Goal: Navigation & Orientation: Find specific page/section

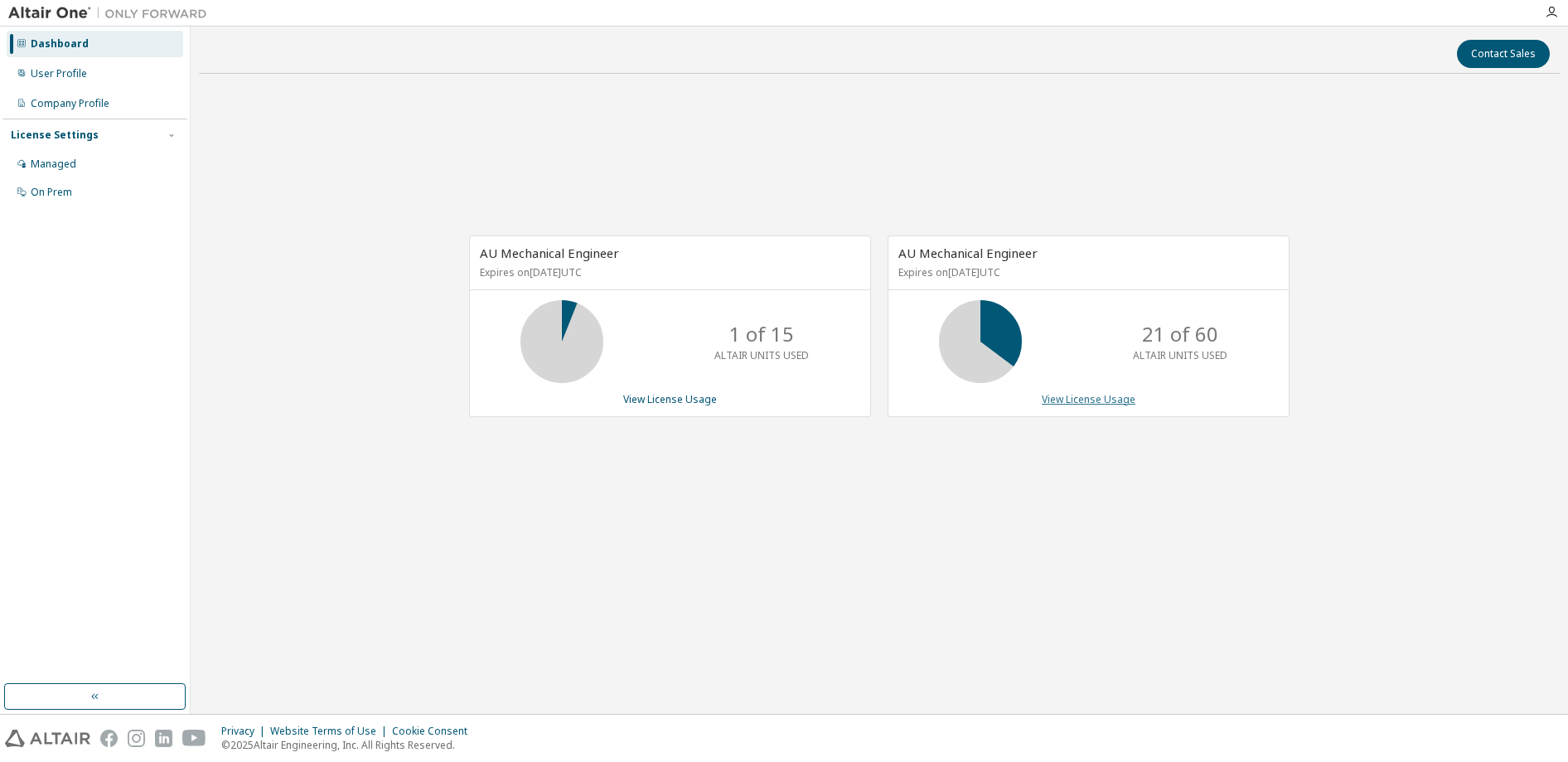
click at [1081, 399] on link "View License Usage" at bounding box center [1088, 399] width 94 height 14
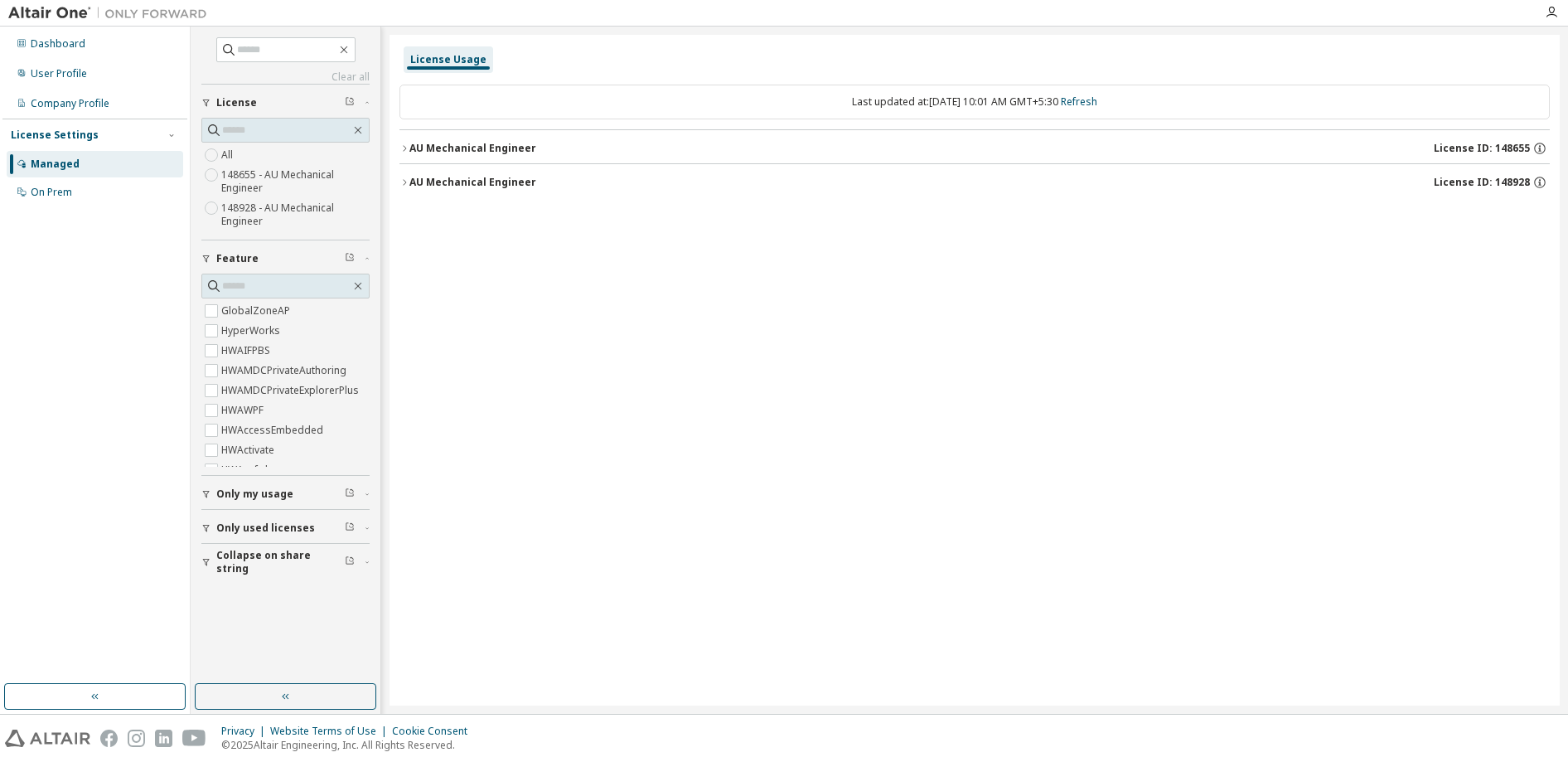
click at [408, 147] on icon "button" at bounding box center [405, 148] width 10 height 10
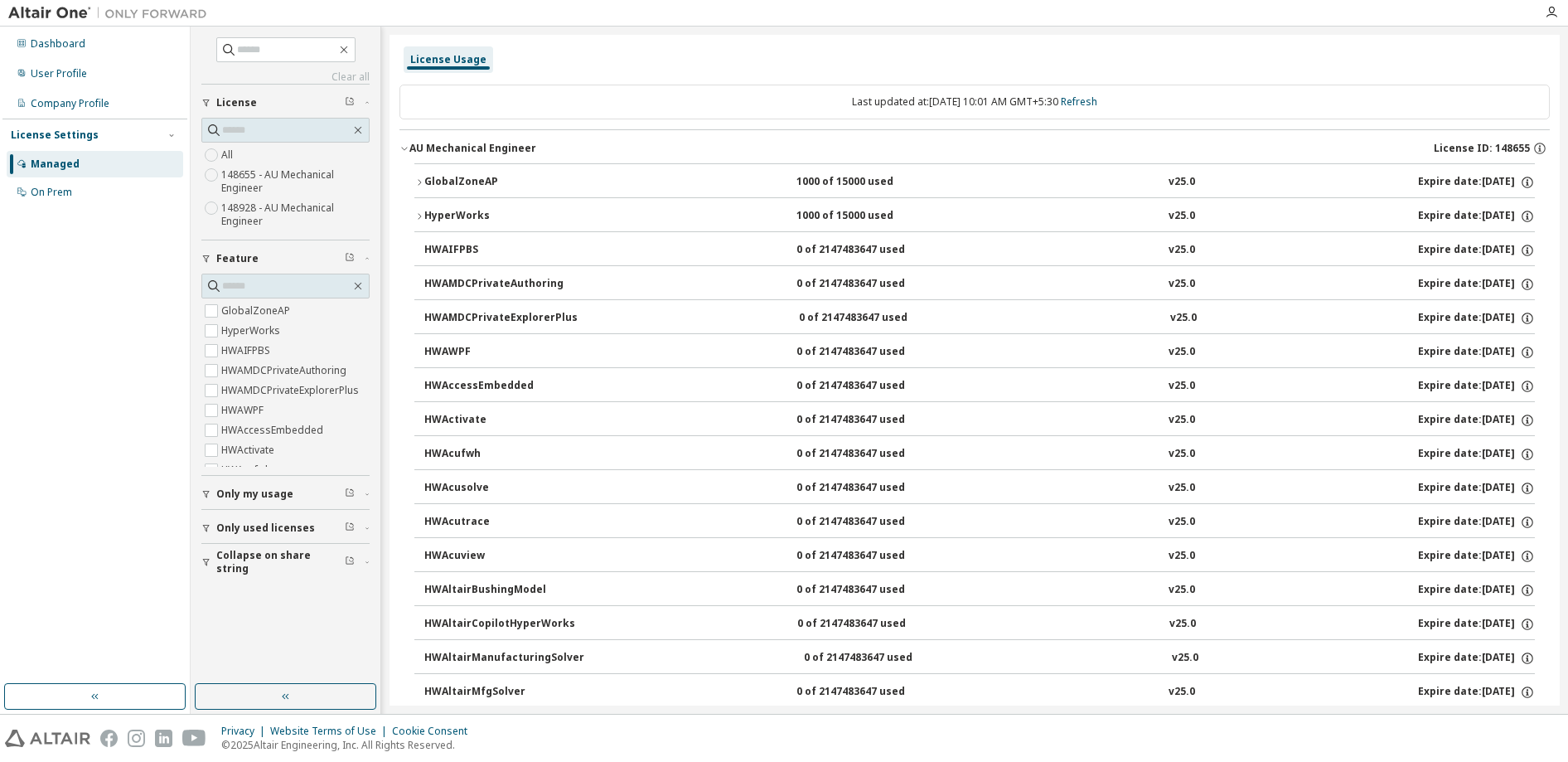
click at [402, 145] on icon "button" at bounding box center [405, 148] width 10 height 10
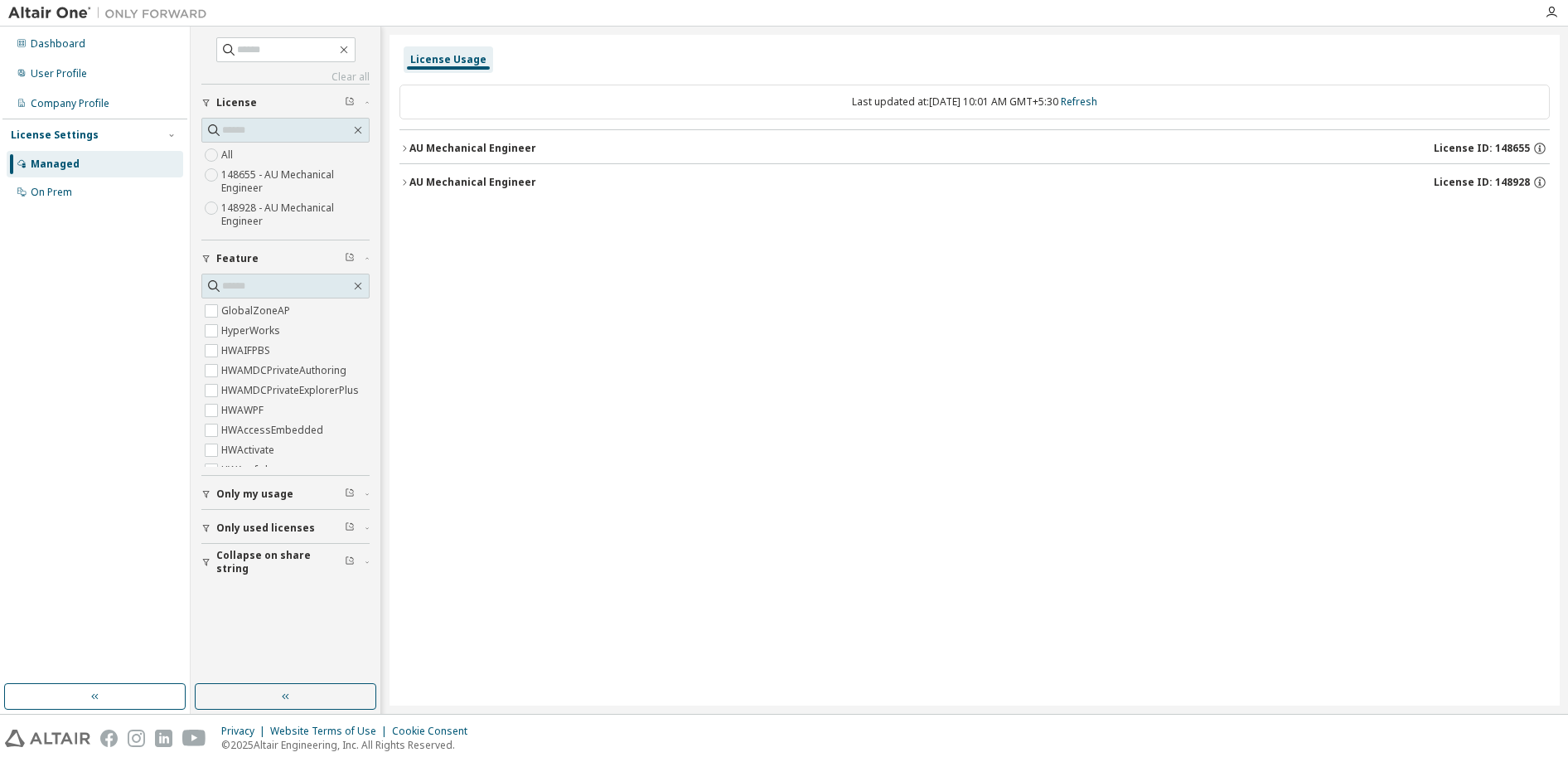
click at [52, 161] on div "Managed" at bounding box center [55, 164] width 49 height 13
click at [405, 147] on icon "button" at bounding box center [405, 148] width 10 height 10
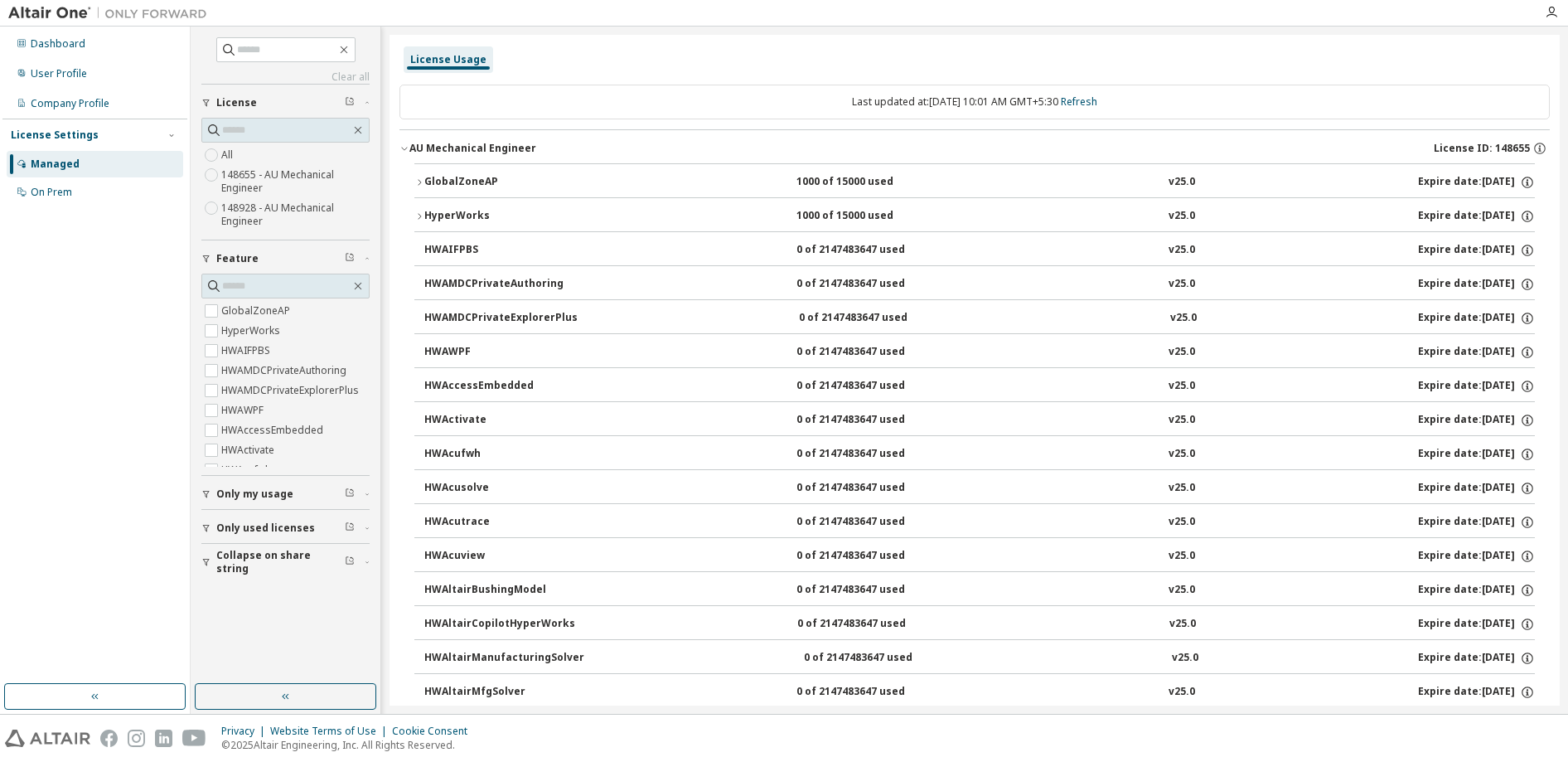
click at [405, 147] on icon "button" at bounding box center [405, 148] width 10 height 10
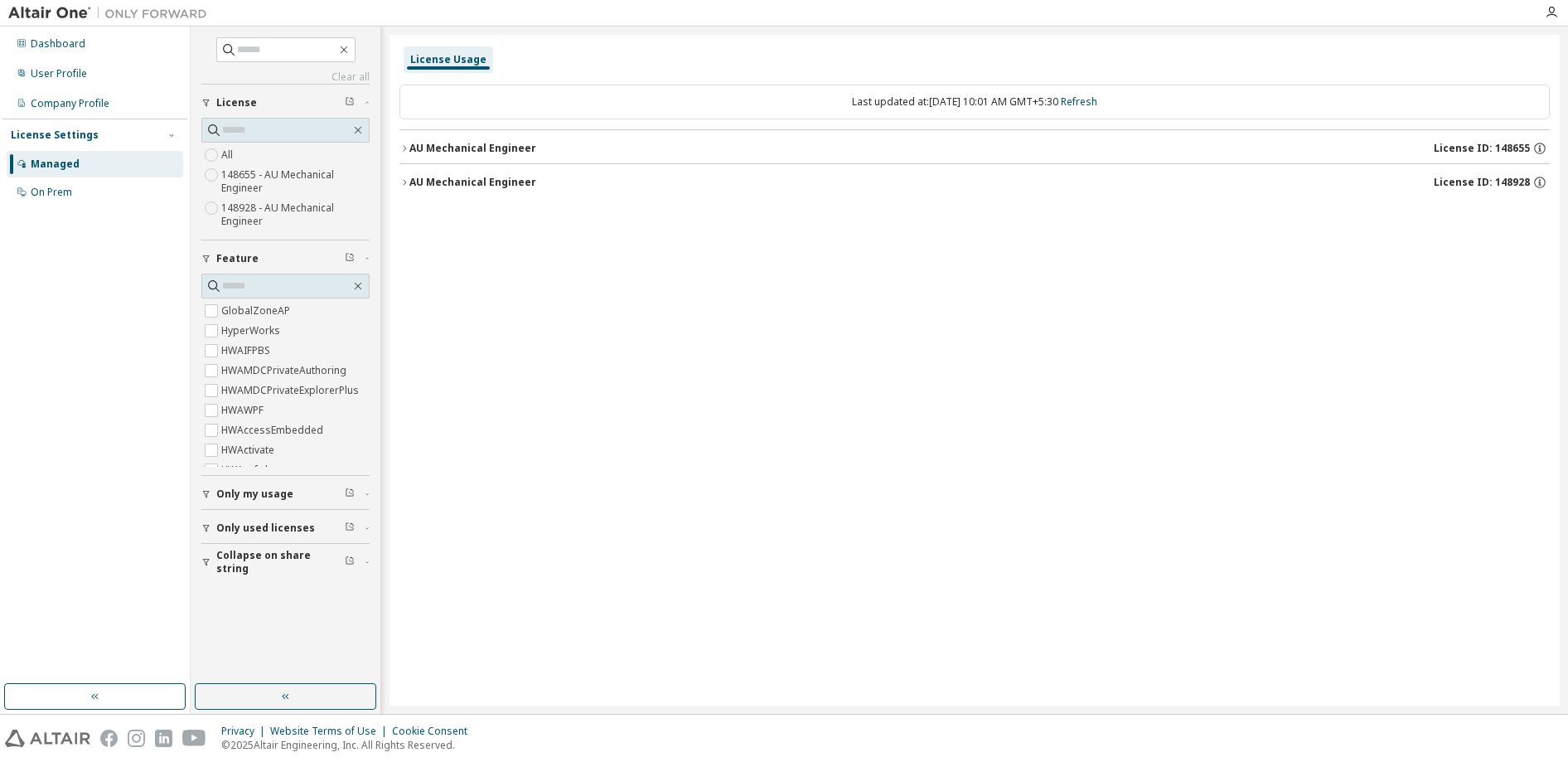
click at [408, 174] on button "AU Mechanical Engineer License ID: 148928" at bounding box center [974, 182] width 1150 height 36
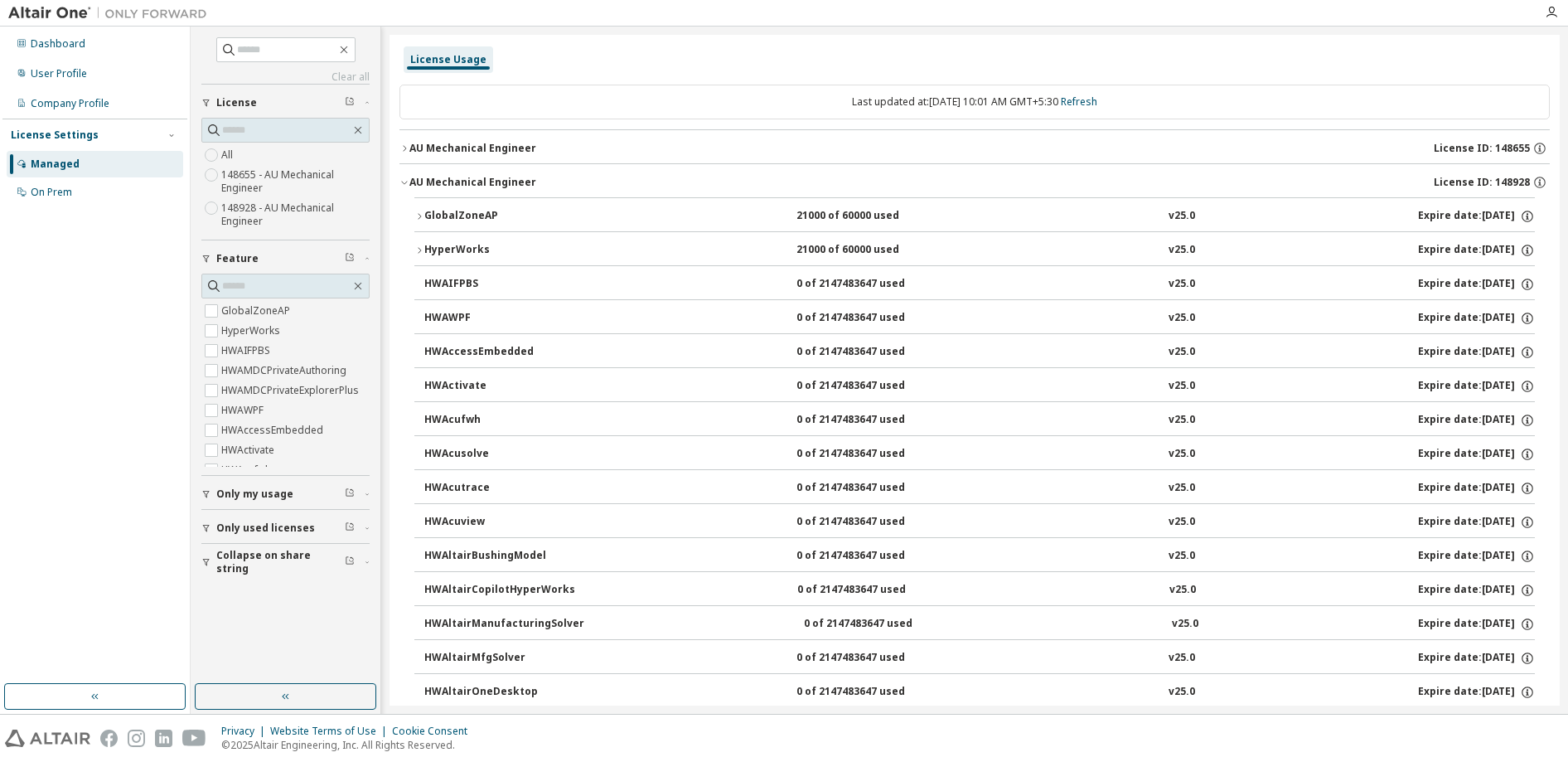
click at [408, 174] on button "AU Mechanical Engineer License ID: 148928" at bounding box center [974, 182] width 1150 height 36
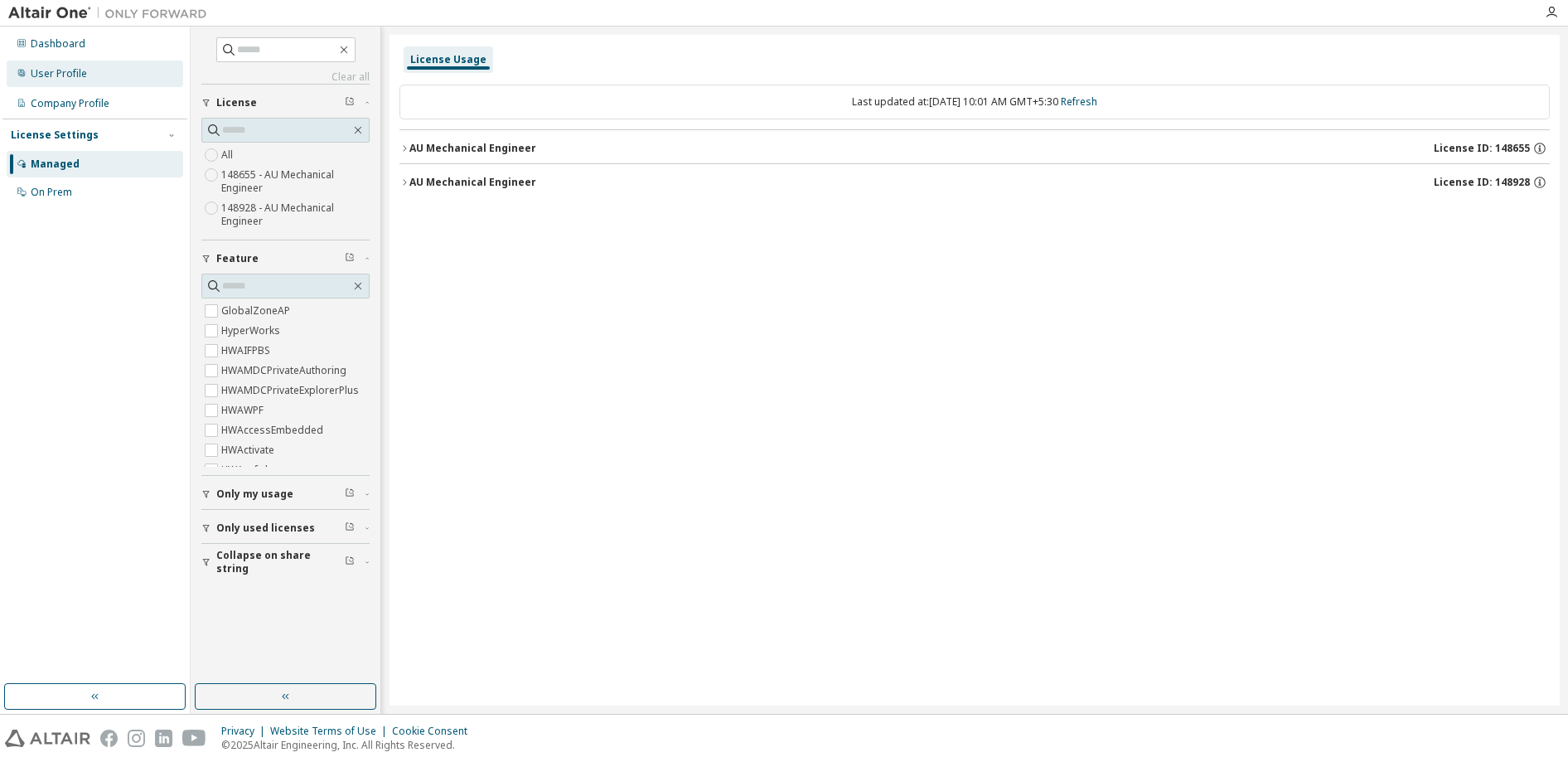
click at [45, 73] on div "User Profile" at bounding box center [59, 73] width 56 height 13
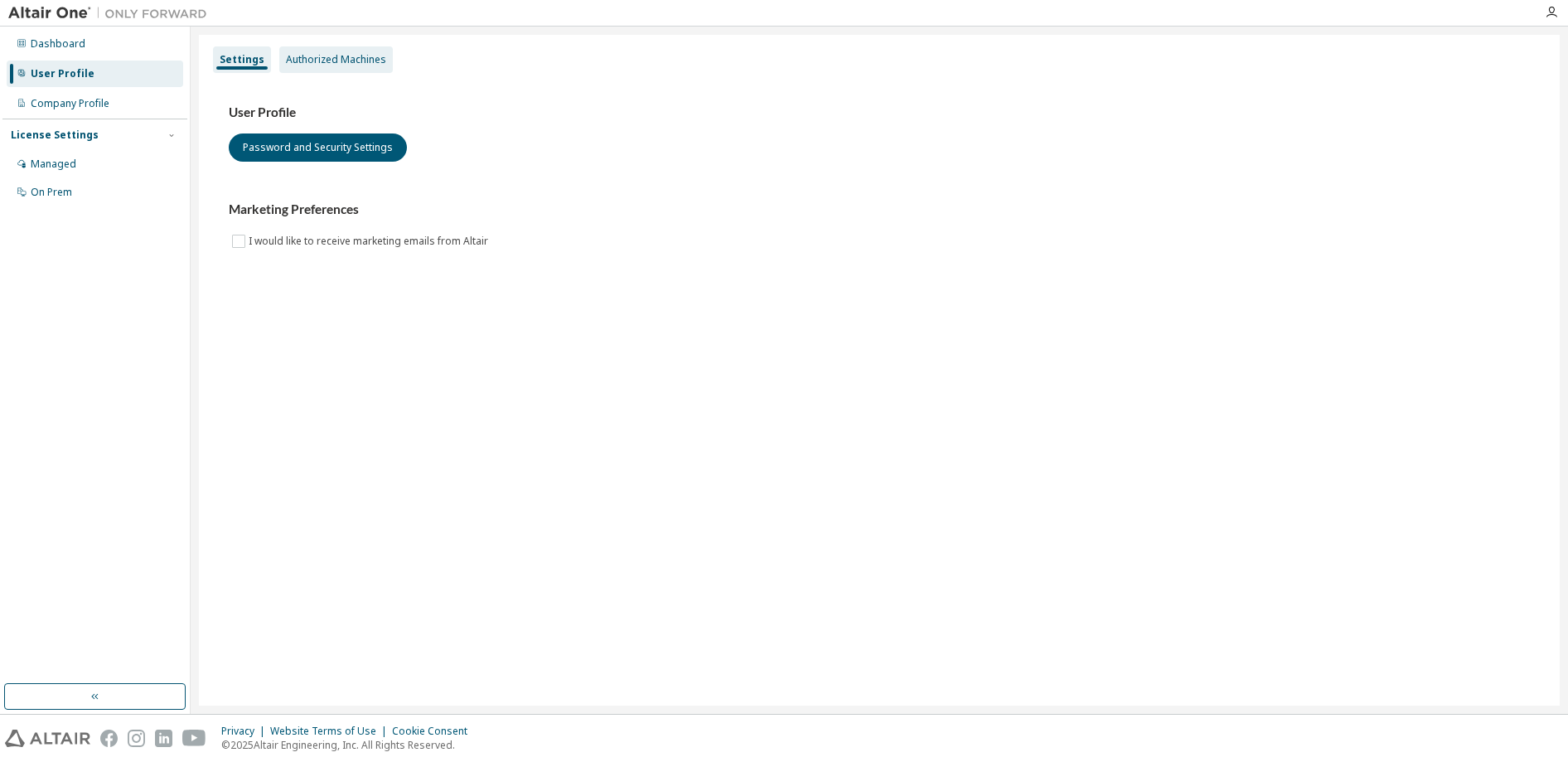
click at [331, 57] on div "Authorized Machines" at bounding box center [336, 59] width 100 height 13
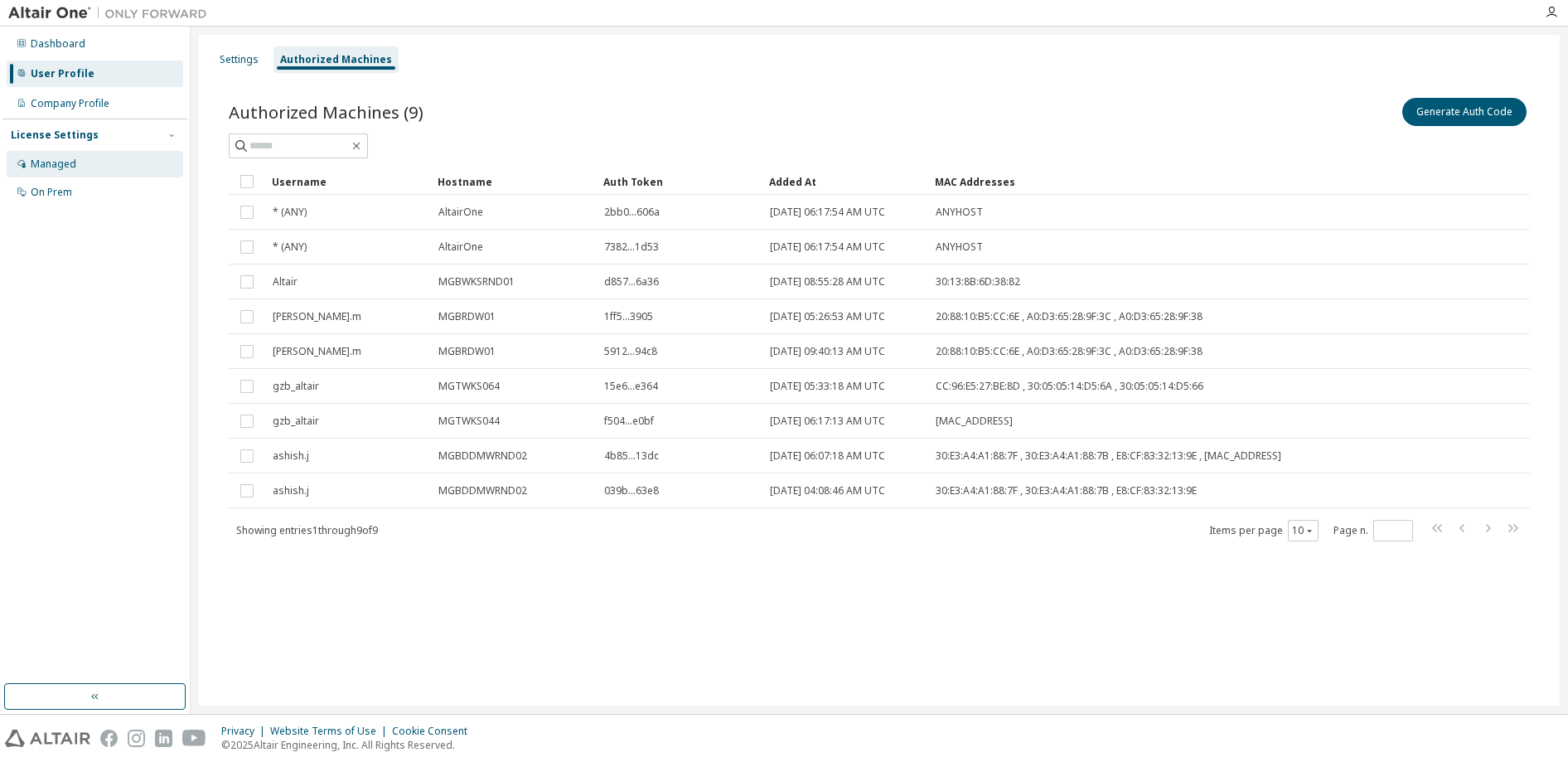
click at [57, 160] on div "Managed" at bounding box center [53, 164] width 46 height 13
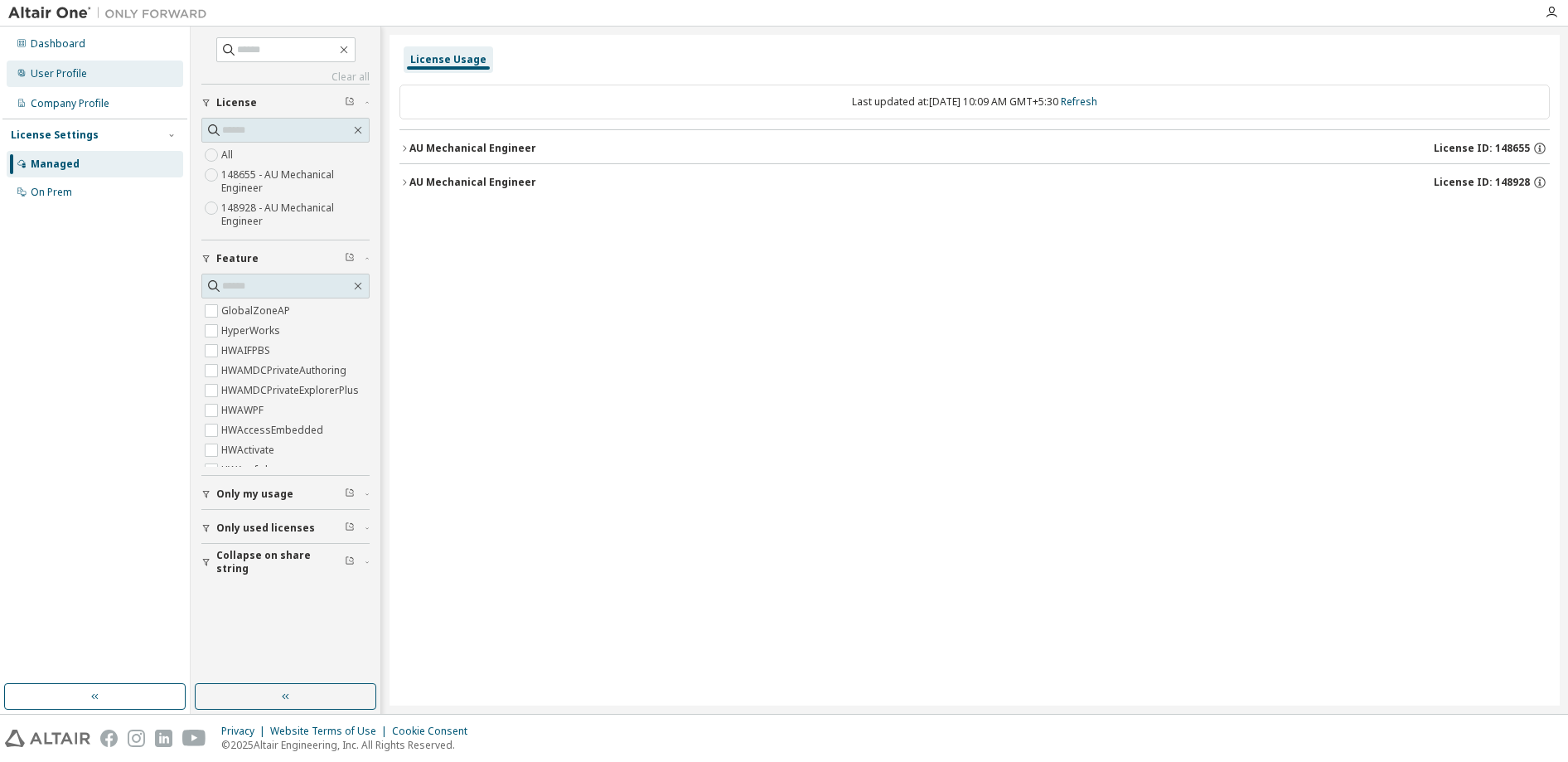
click at [51, 75] on div "User Profile" at bounding box center [59, 73] width 56 height 13
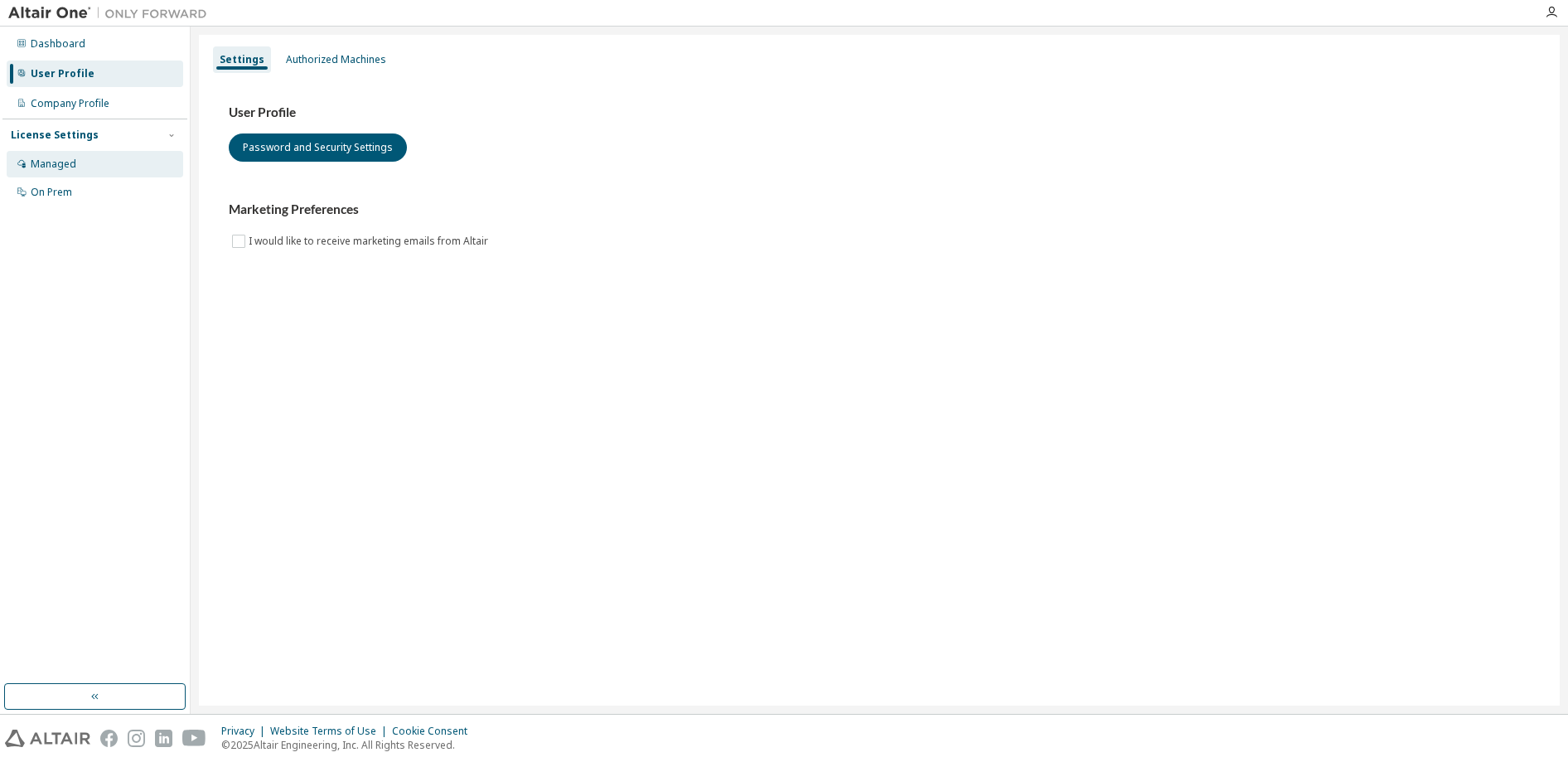
click at [34, 153] on div "Managed" at bounding box center [95, 164] width 177 height 27
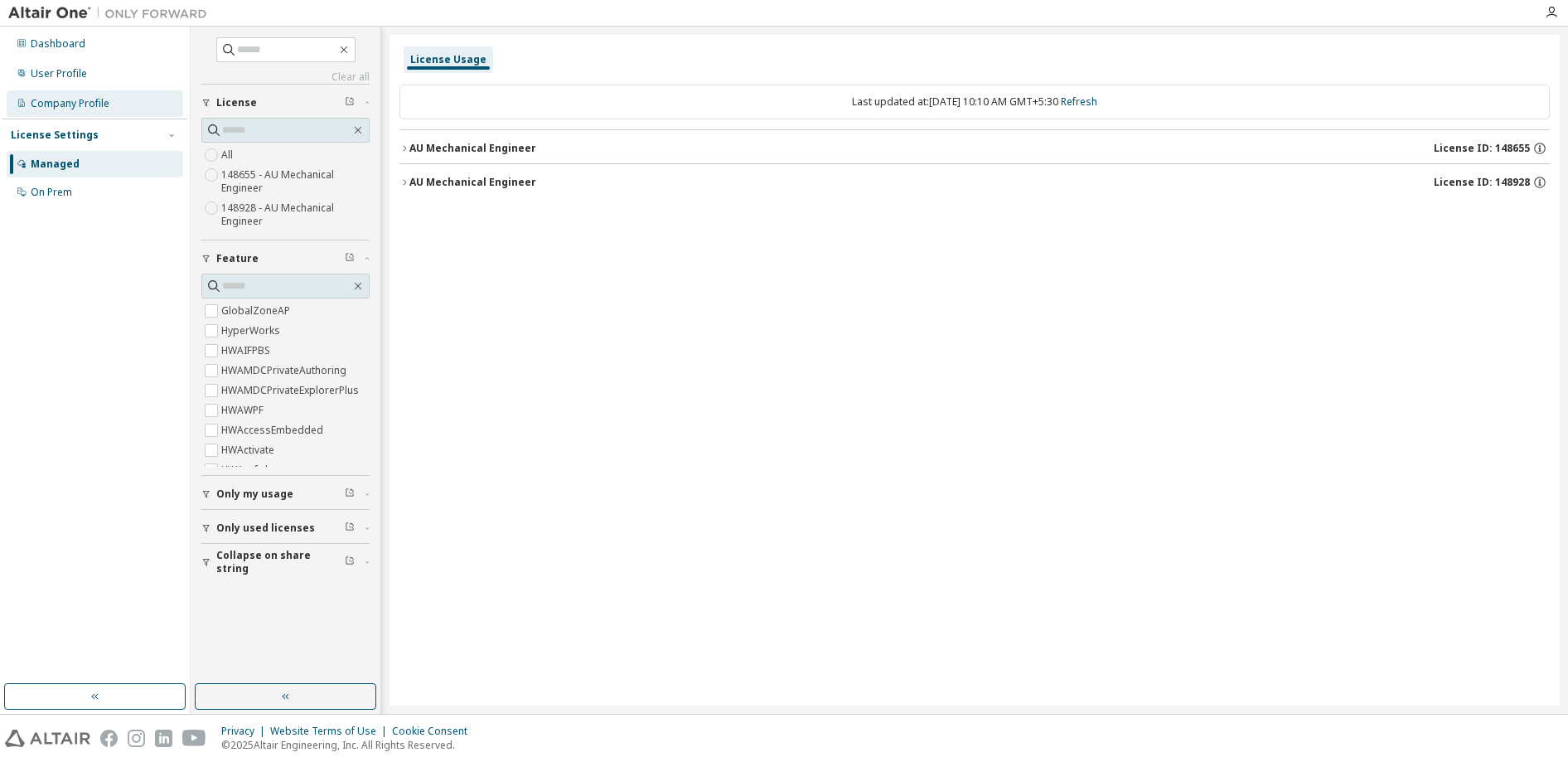
click at [51, 101] on div "Company Profile" at bounding box center [70, 103] width 78 height 13
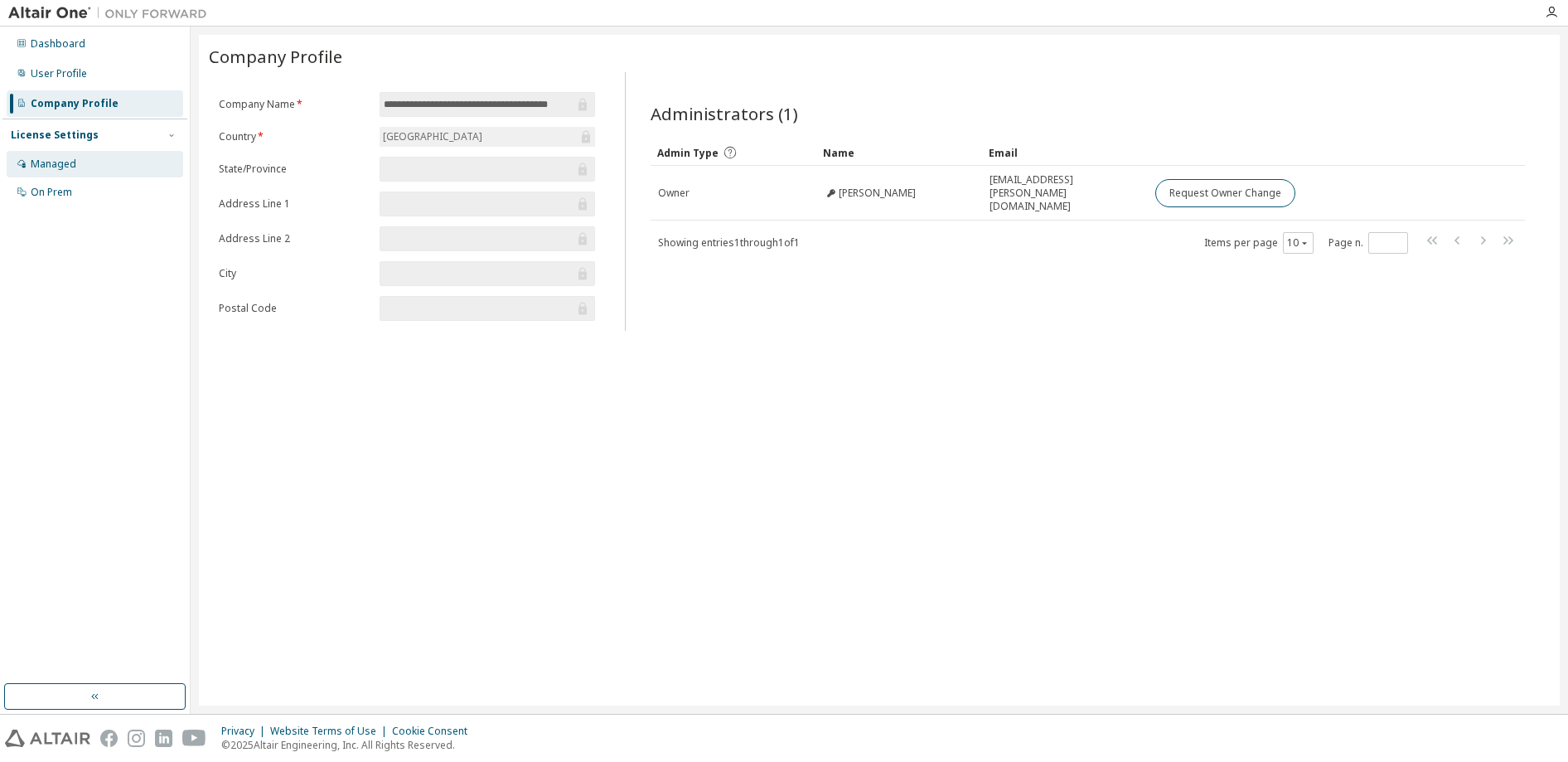
click at [57, 171] on div "Managed" at bounding box center [95, 164] width 177 height 27
